Goal: Navigation & Orientation: Find specific page/section

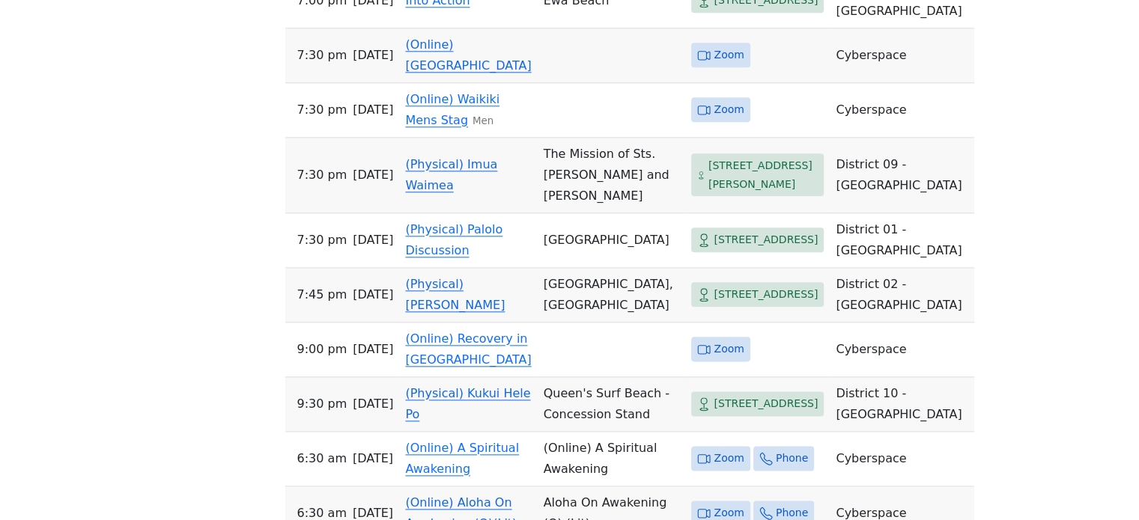
scroll to position [1797, 0]
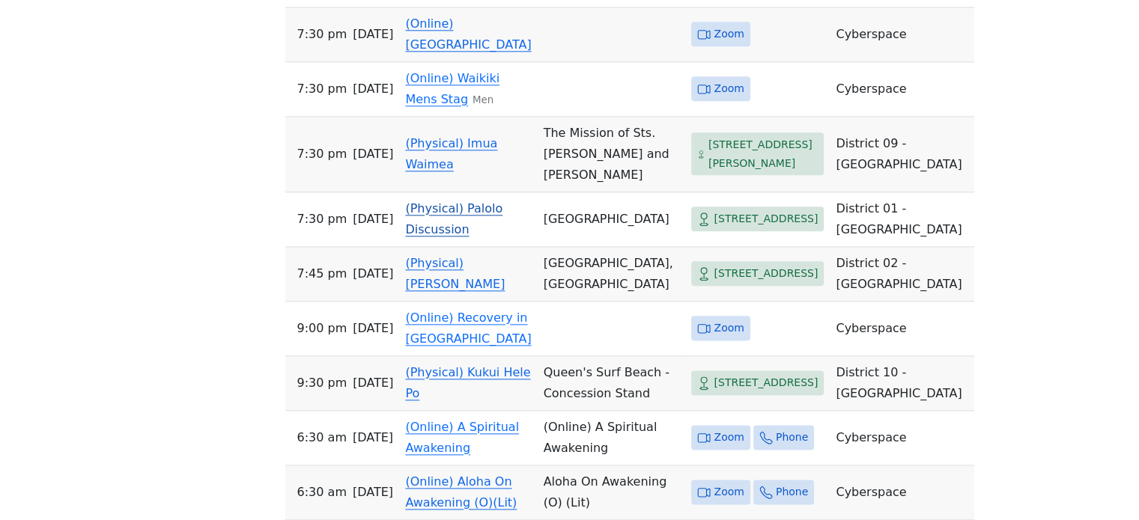
click at [475, 201] on link "(Physical) Palolo Discussion" at bounding box center [453, 218] width 97 height 35
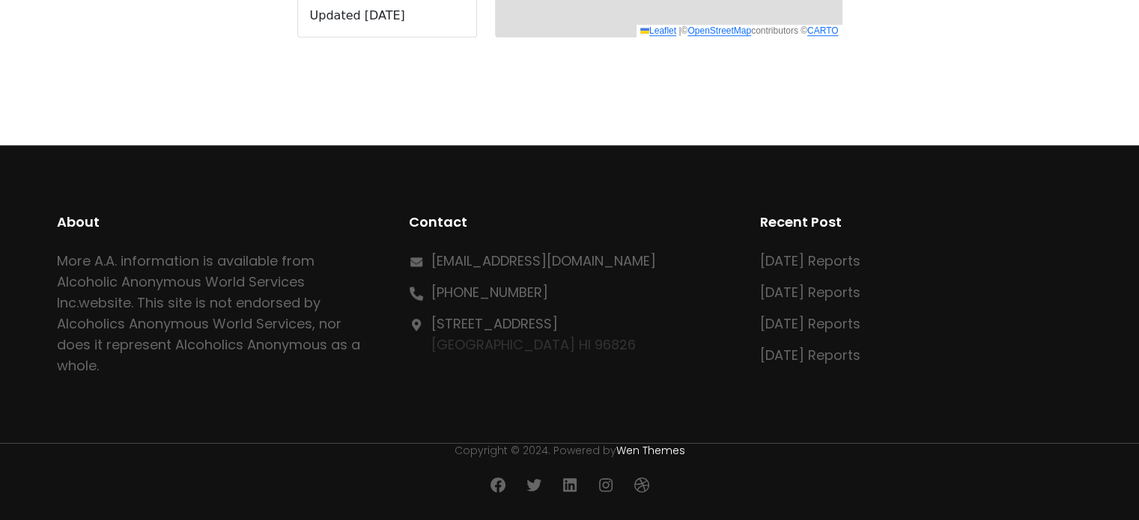
scroll to position [786, 0]
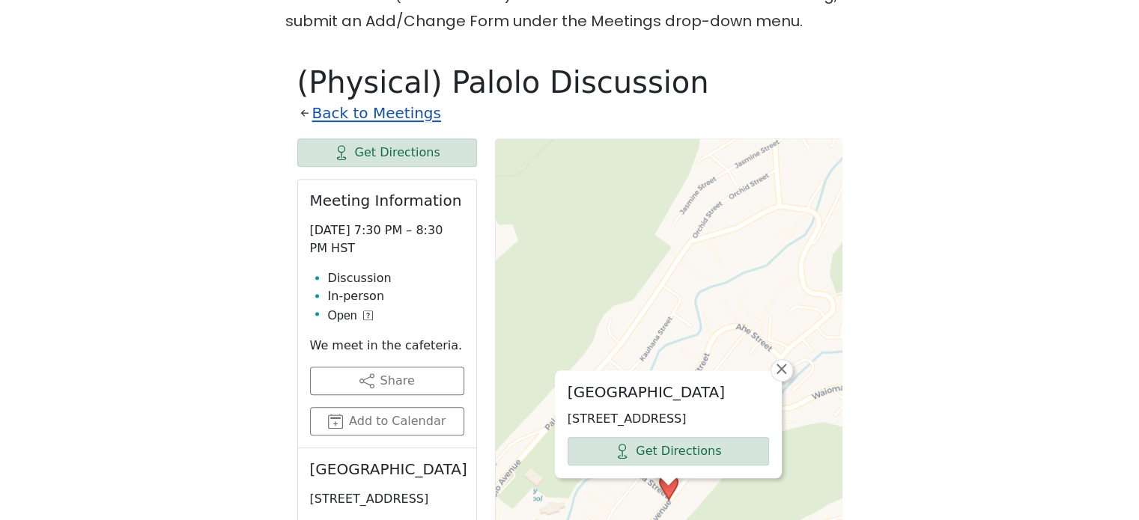
click at [376, 100] on link "Back to Meetings" at bounding box center [376, 113] width 129 height 26
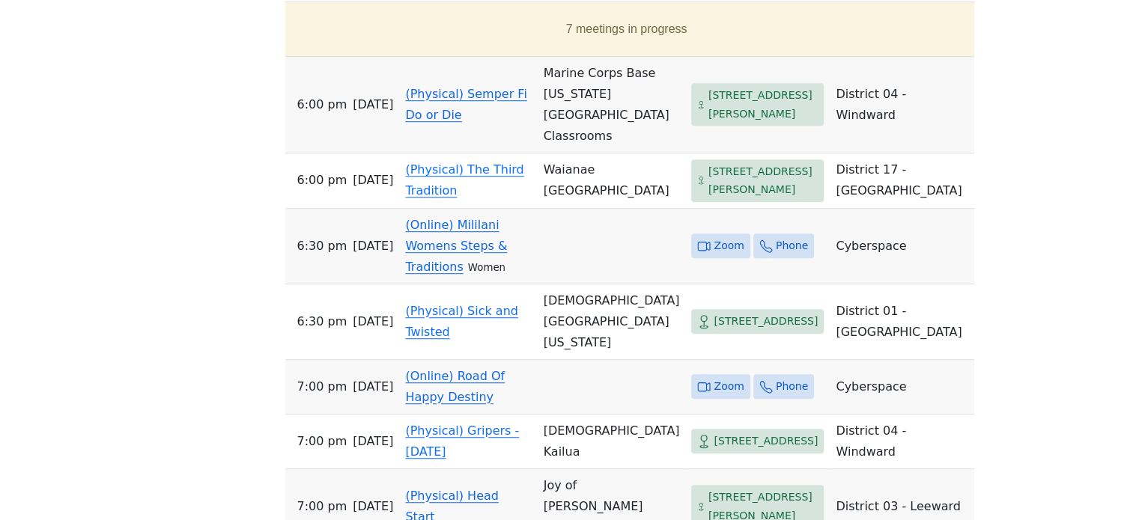
scroll to position [1086, 0]
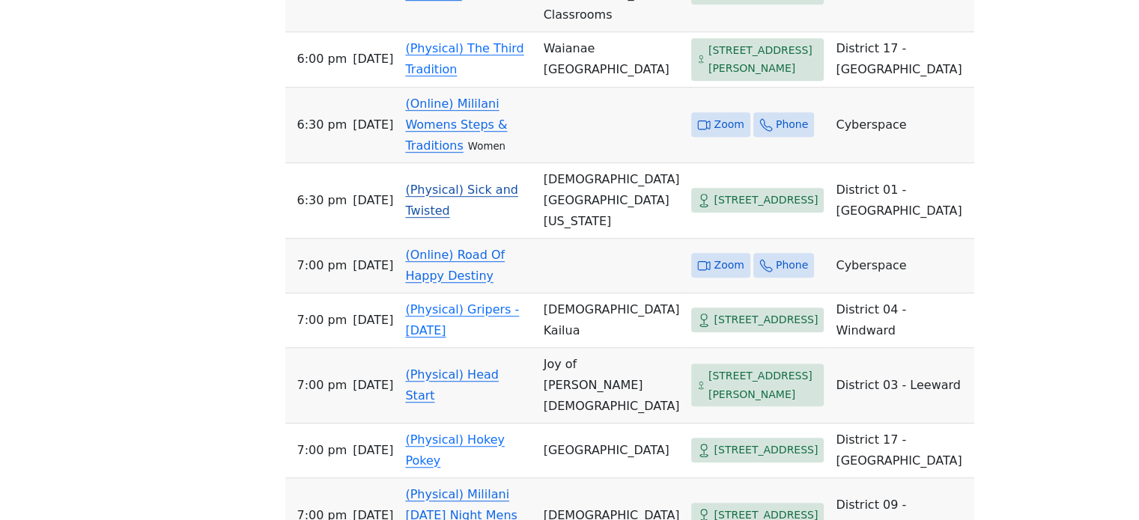
click at [484, 183] on link "(Physical) Sick and Twisted" at bounding box center [461, 200] width 113 height 35
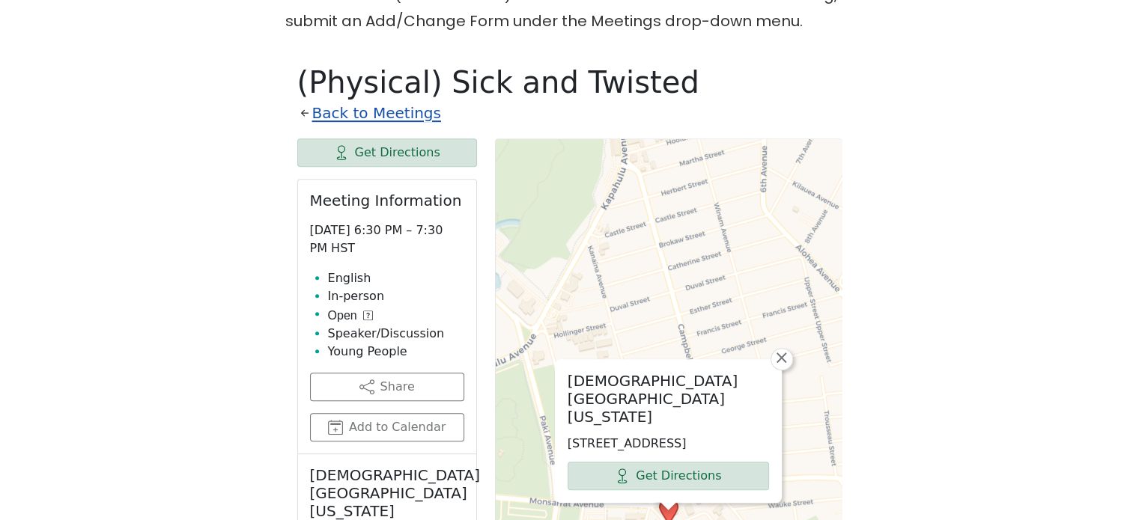
click at [378, 100] on link "Back to Meetings" at bounding box center [376, 113] width 129 height 26
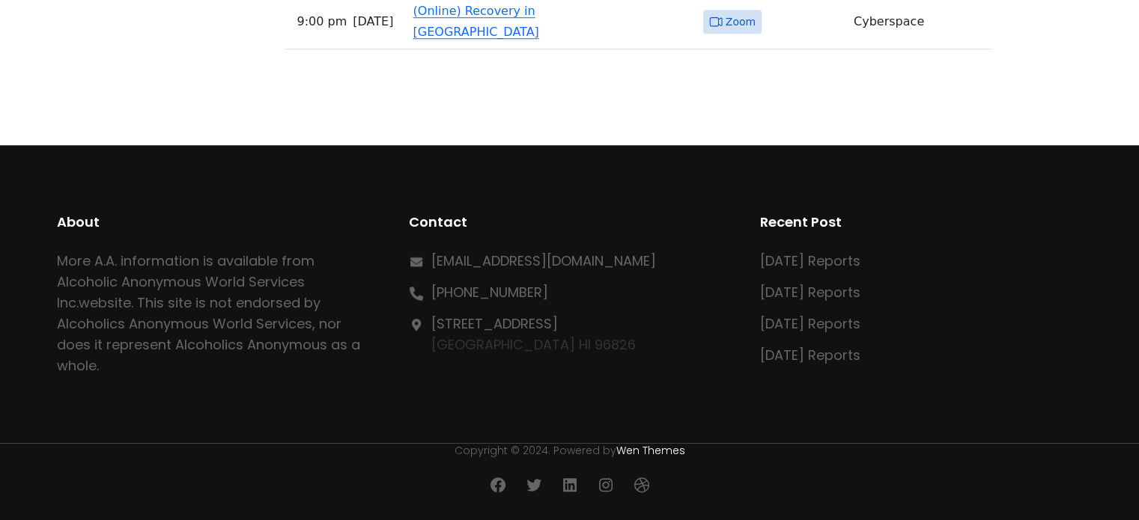
scroll to position [7246, 0]
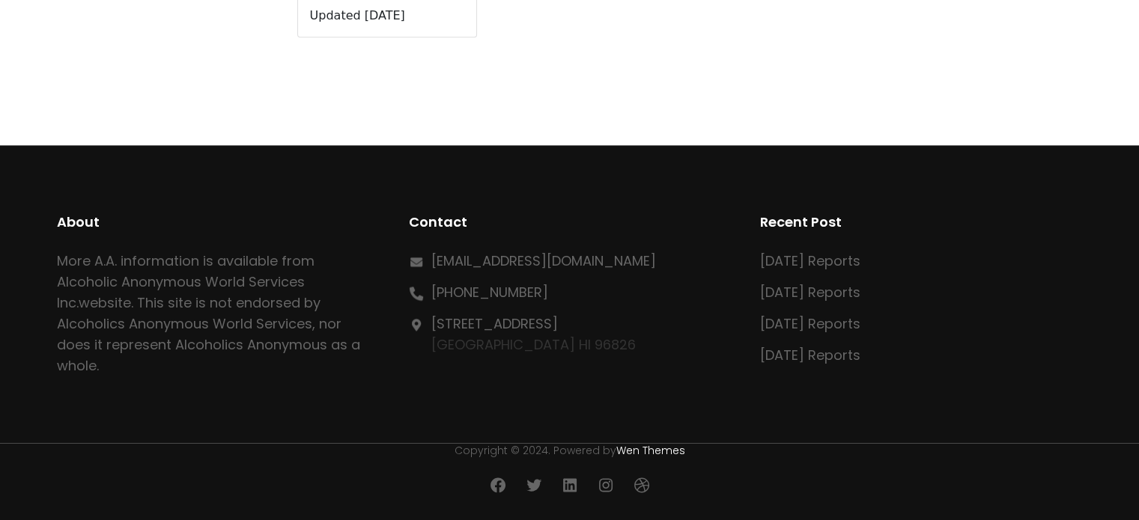
scroll to position [786, 0]
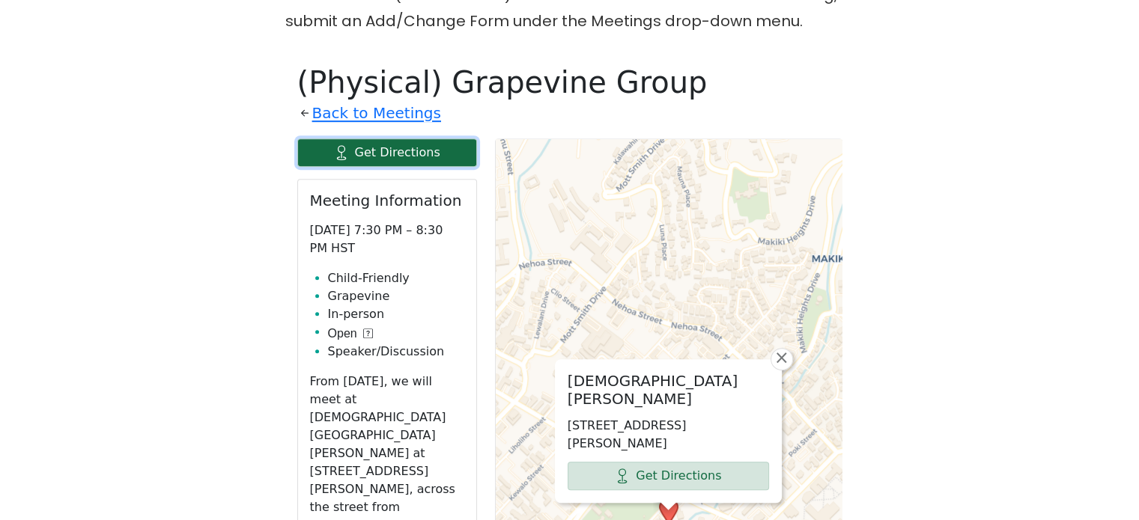
click at [410, 139] on link "Get Directions" at bounding box center [387, 153] width 180 height 28
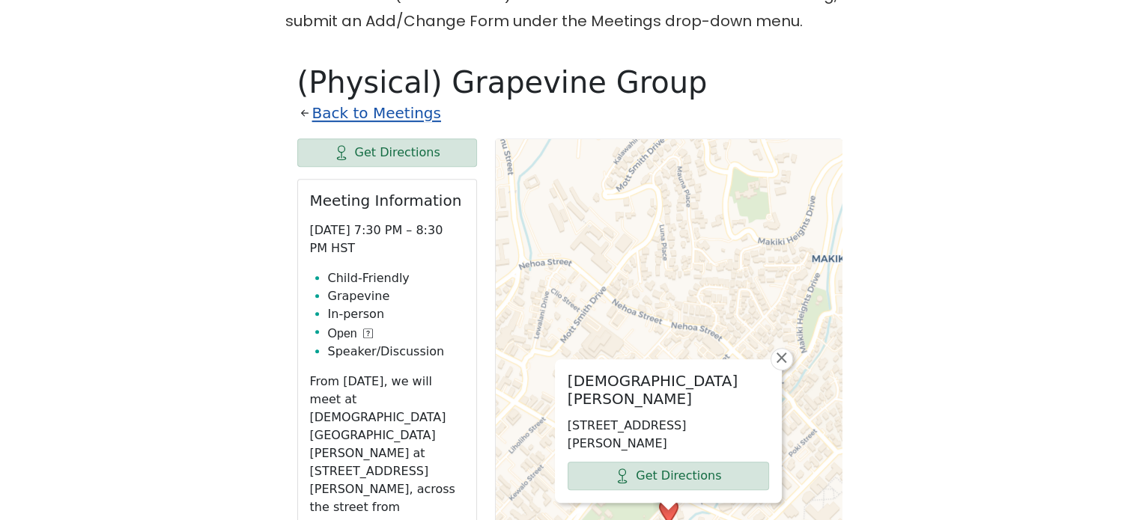
click at [368, 100] on link "Back to Meetings" at bounding box center [376, 113] width 129 height 26
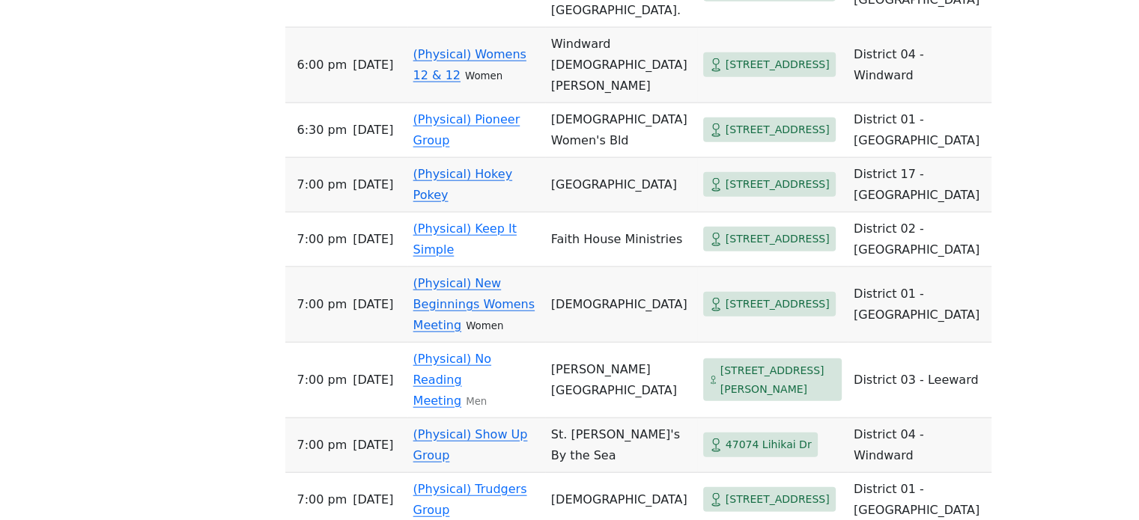
scroll to position [4006, 0]
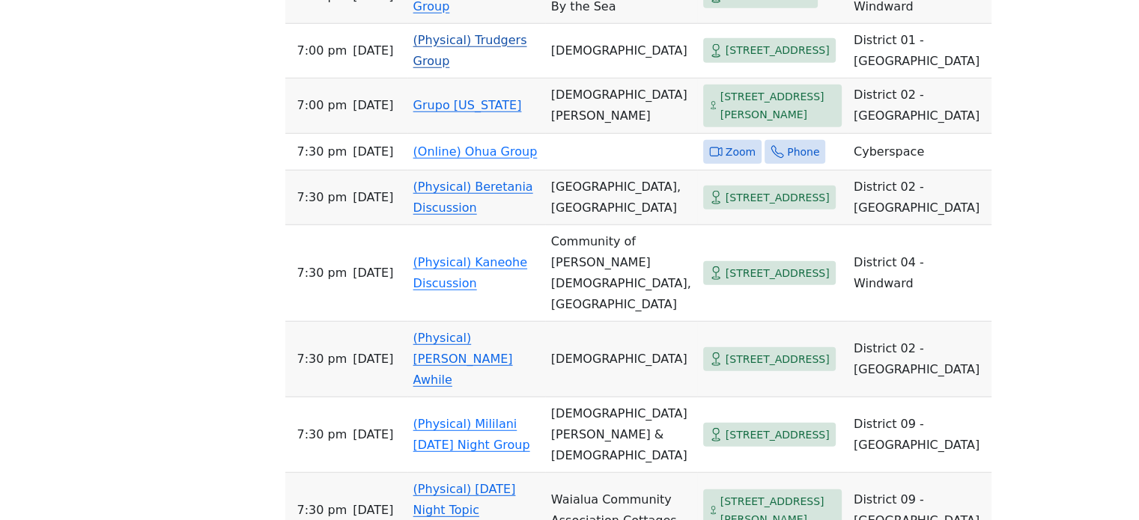
click at [484, 68] on link "(Physical) Trudgers Group" at bounding box center [470, 50] width 114 height 35
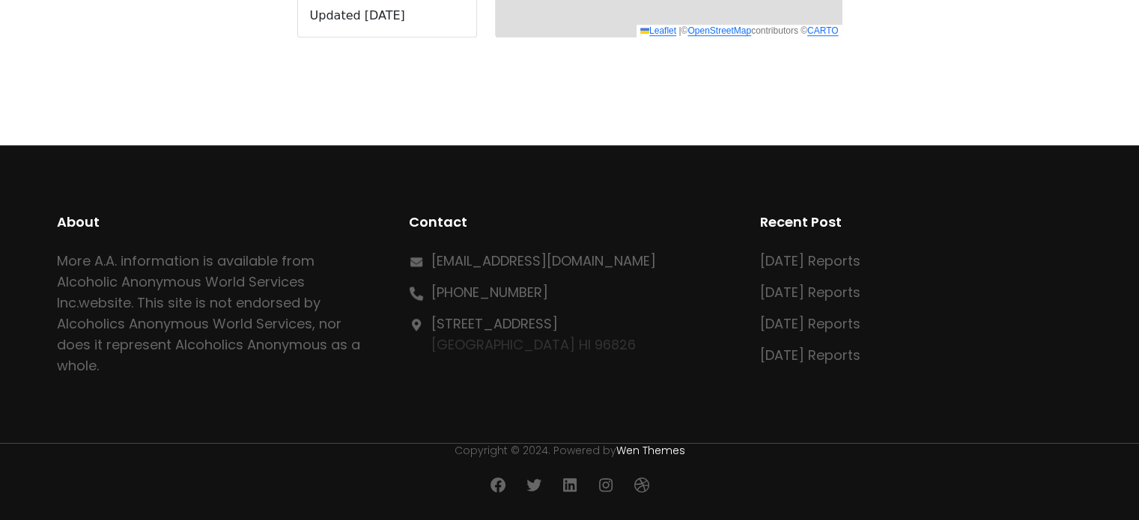
scroll to position [786, 0]
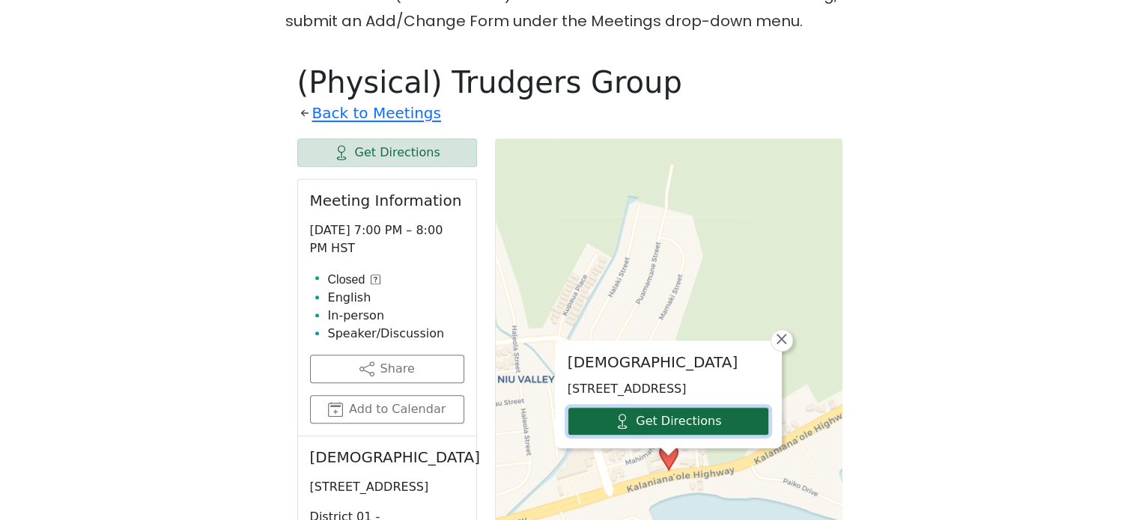
click at [584, 407] on link "Get Directions" at bounding box center [668, 421] width 201 height 28
